Goal: Transaction & Acquisition: Download file/media

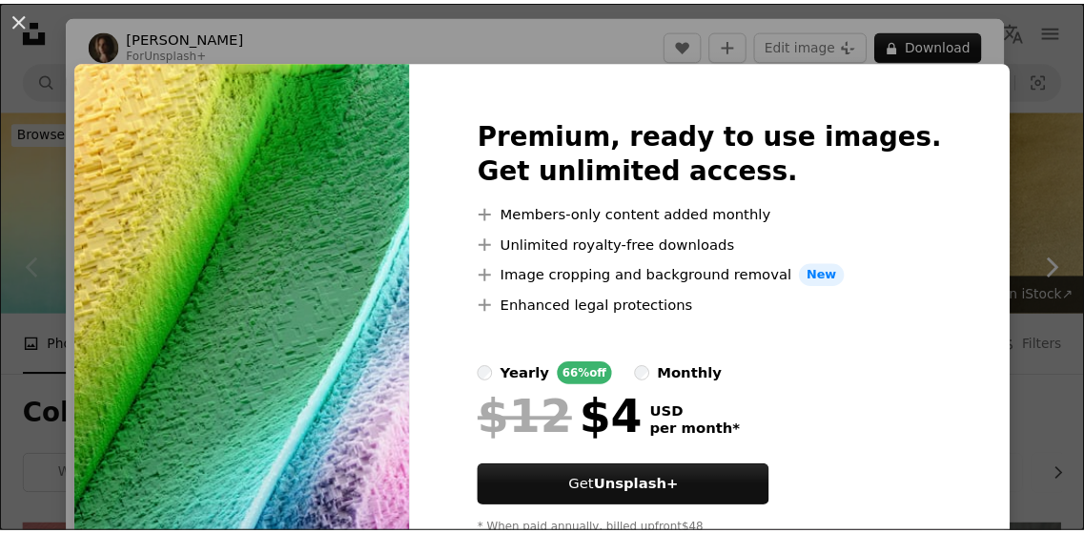
scroll to position [381, 0]
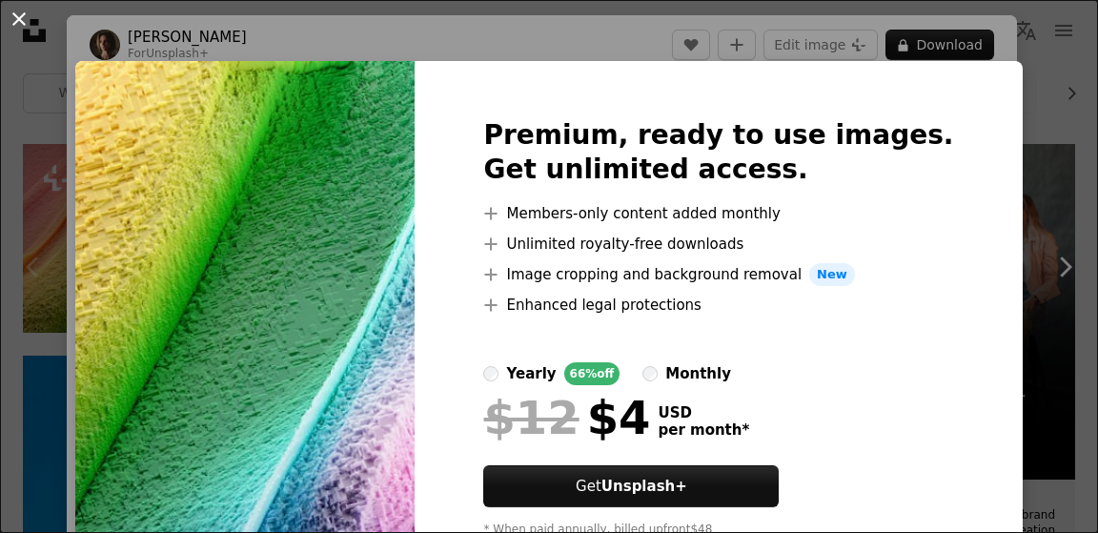
click at [30, 20] on button "An X shape" at bounding box center [19, 19] width 23 height 23
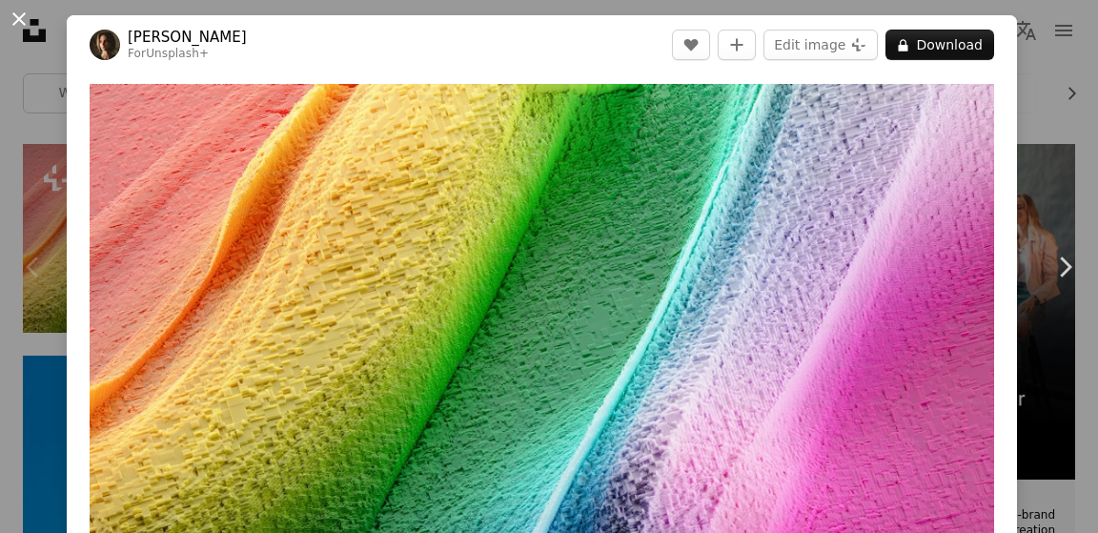
click at [15, 18] on button "An X shape" at bounding box center [19, 19] width 23 height 23
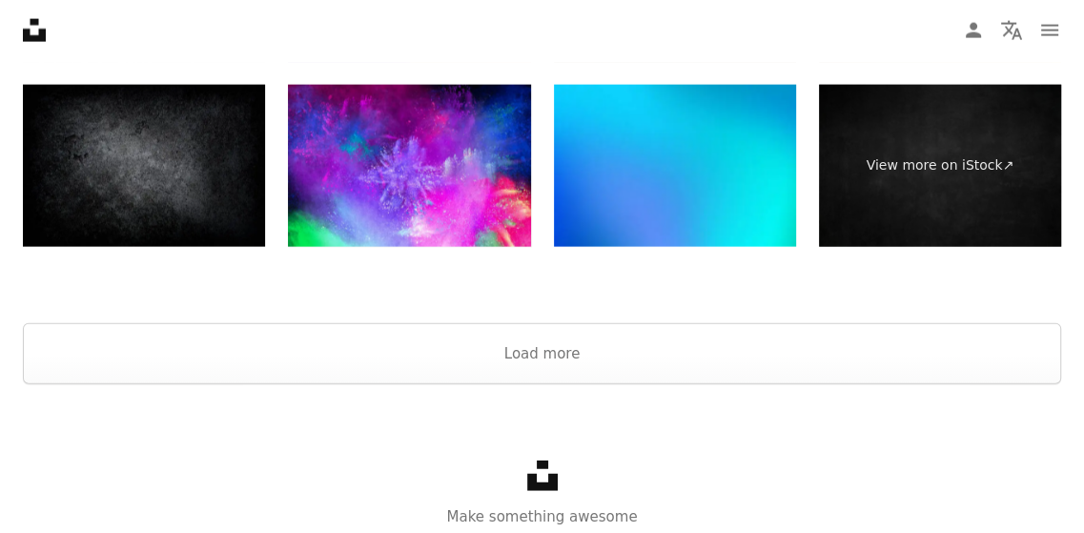
scroll to position [3364, 0]
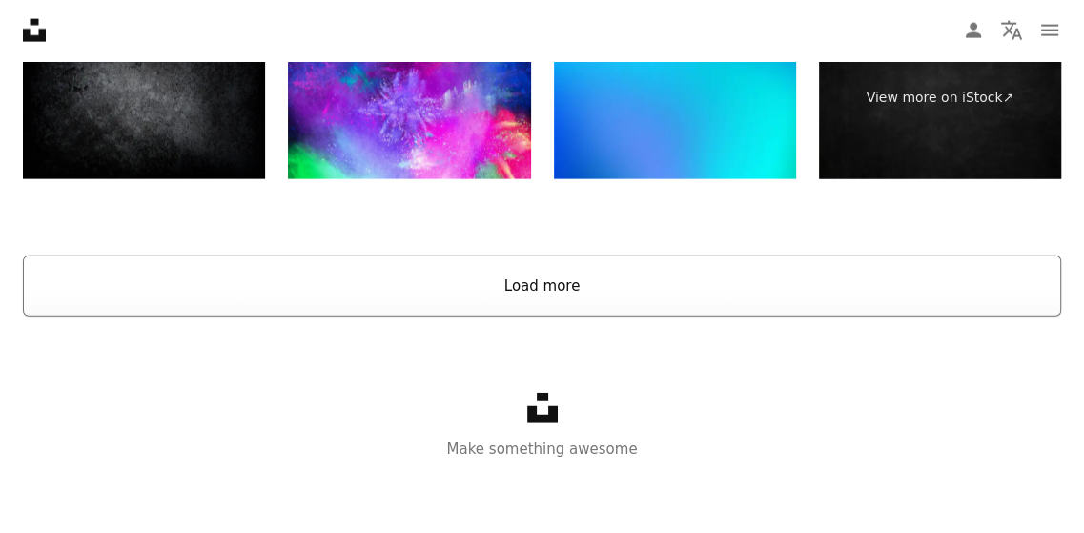
click at [557, 287] on button "Load more" at bounding box center [542, 285] width 1038 height 61
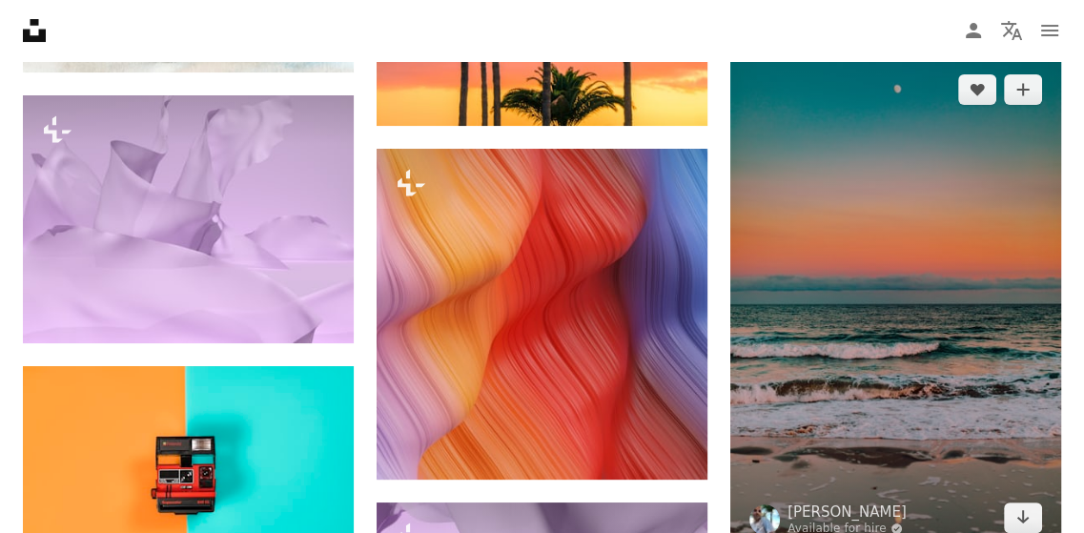
scroll to position [5747, 0]
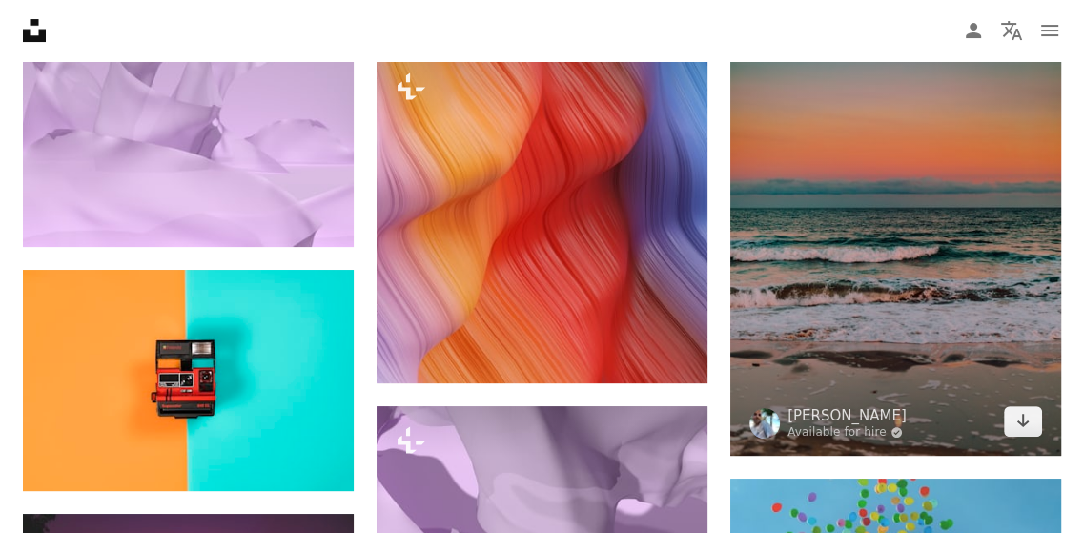
click at [991, 304] on img at bounding box center [895, 207] width 331 height 497
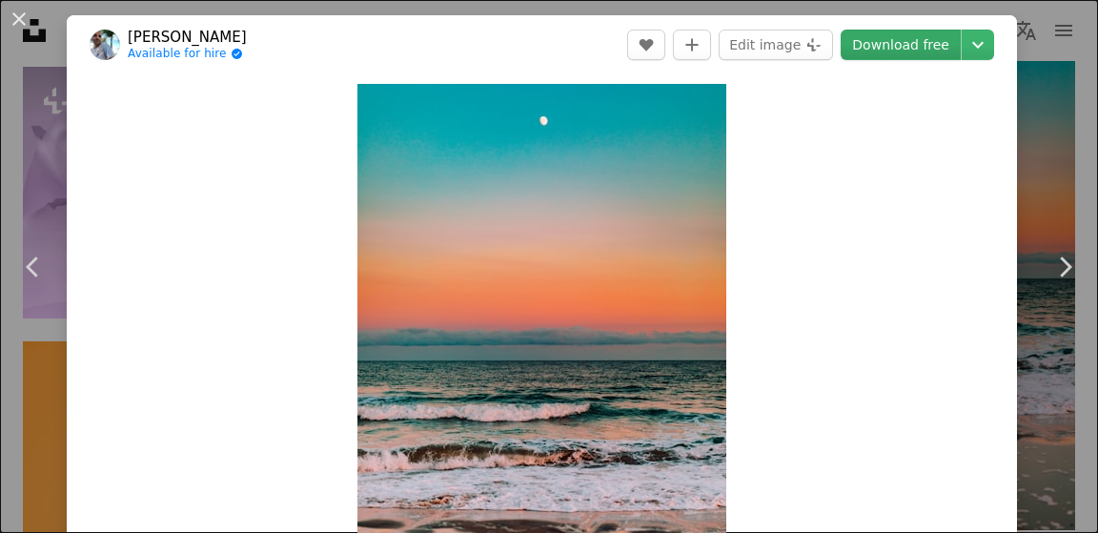
click at [908, 41] on link "Download free" at bounding box center [901, 45] width 120 height 30
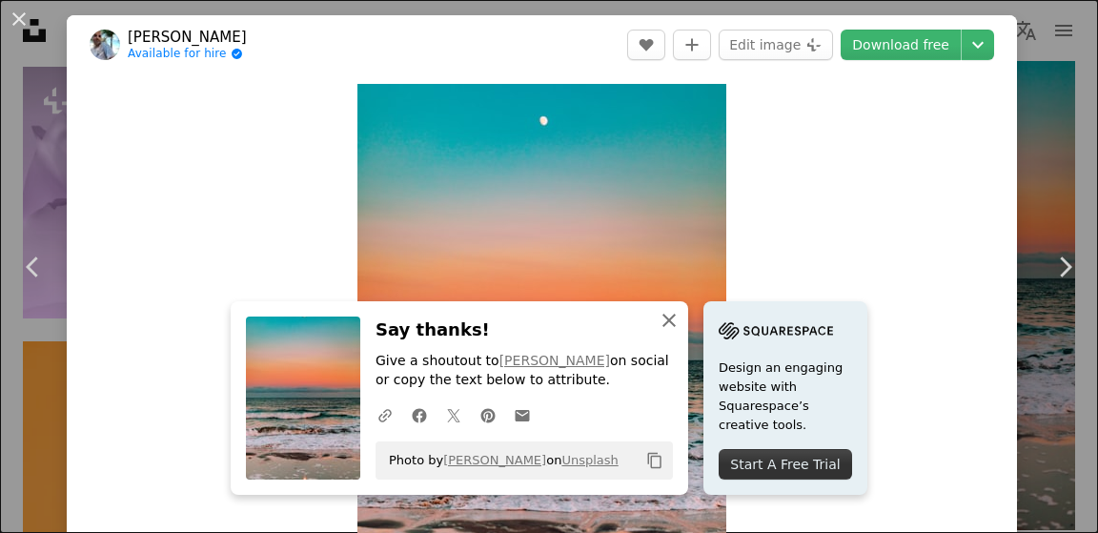
click at [668, 321] on icon "An X shape" at bounding box center [669, 320] width 23 height 23
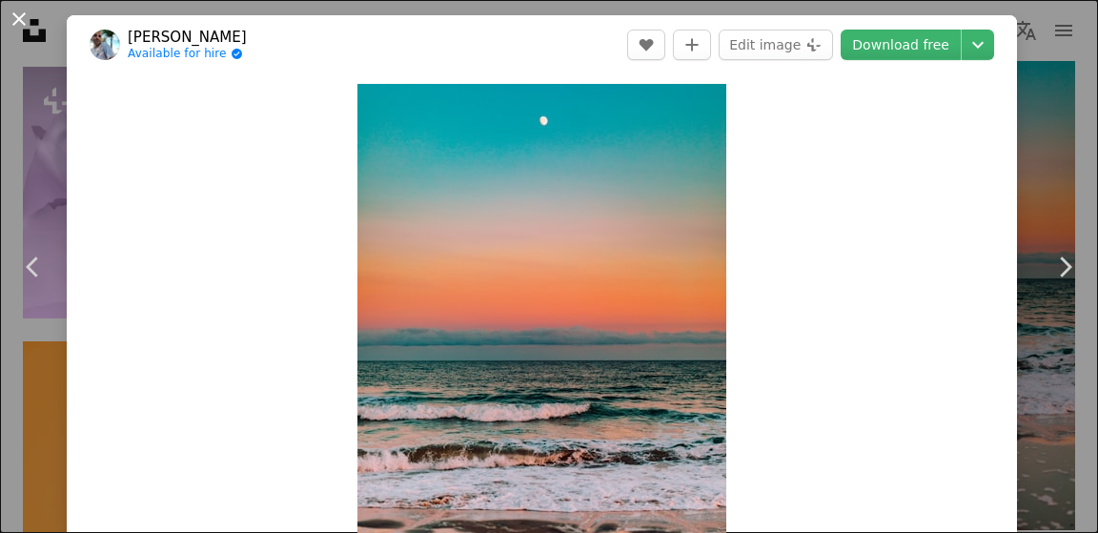
click at [19, 15] on button "An X shape" at bounding box center [19, 19] width 23 height 23
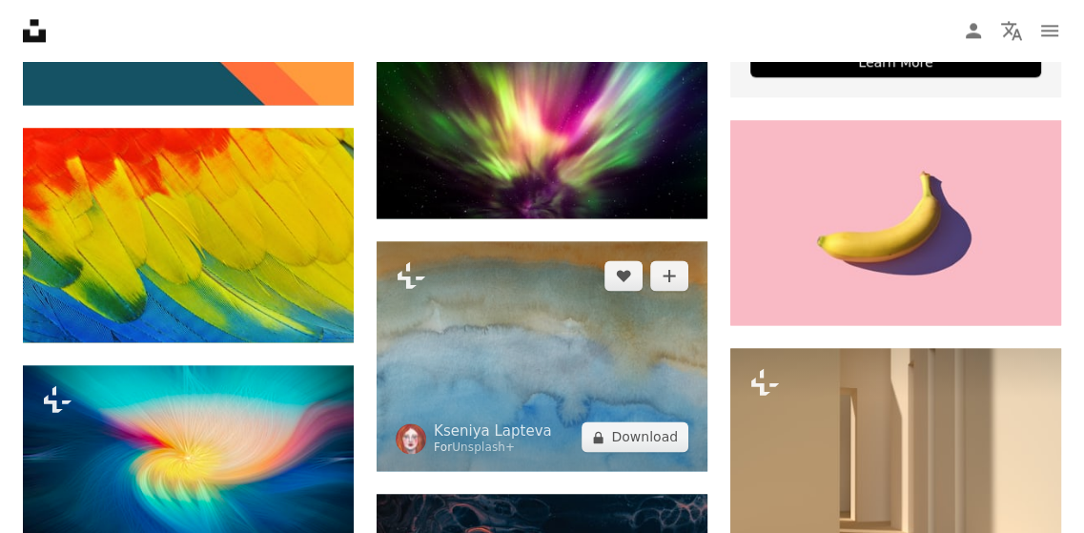
scroll to position [7463, 0]
